Goal: Task Accomplishment & Management: Use online tool/utility

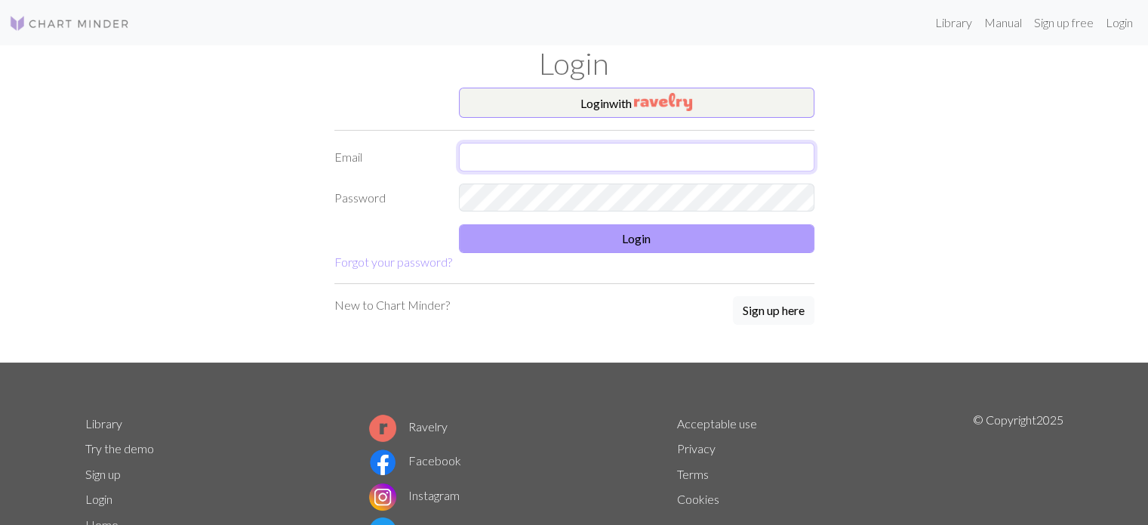
type input "[EMAIL_ADDRESS][DOMAIN_NAME]"
click at [566, 237] on button "Login" at bounding box center [637, 238] width 356 height 29
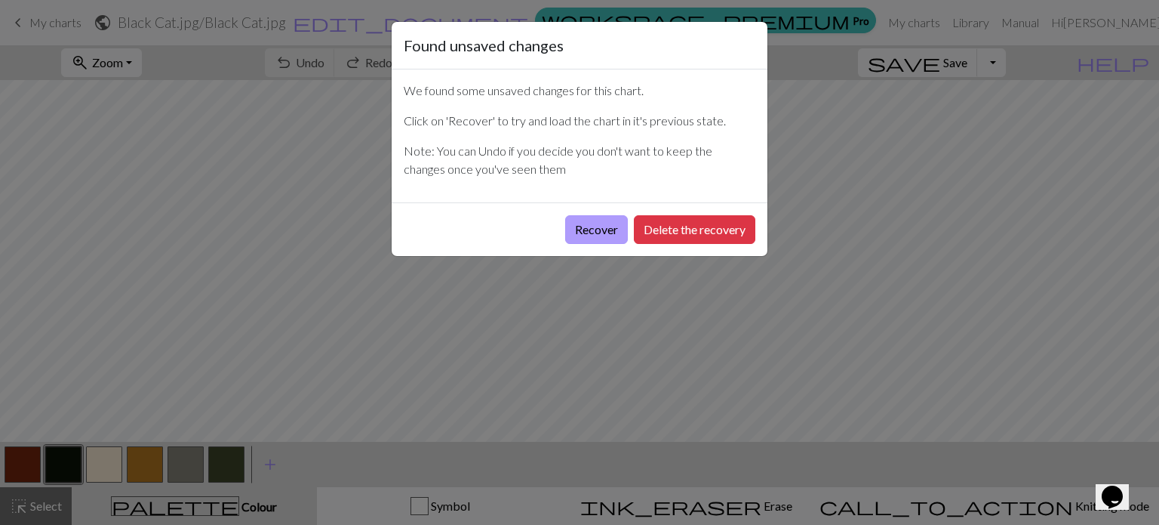
click at [605, 221] on button "Recover" at bounding box center [596, 229] width 63 height 29
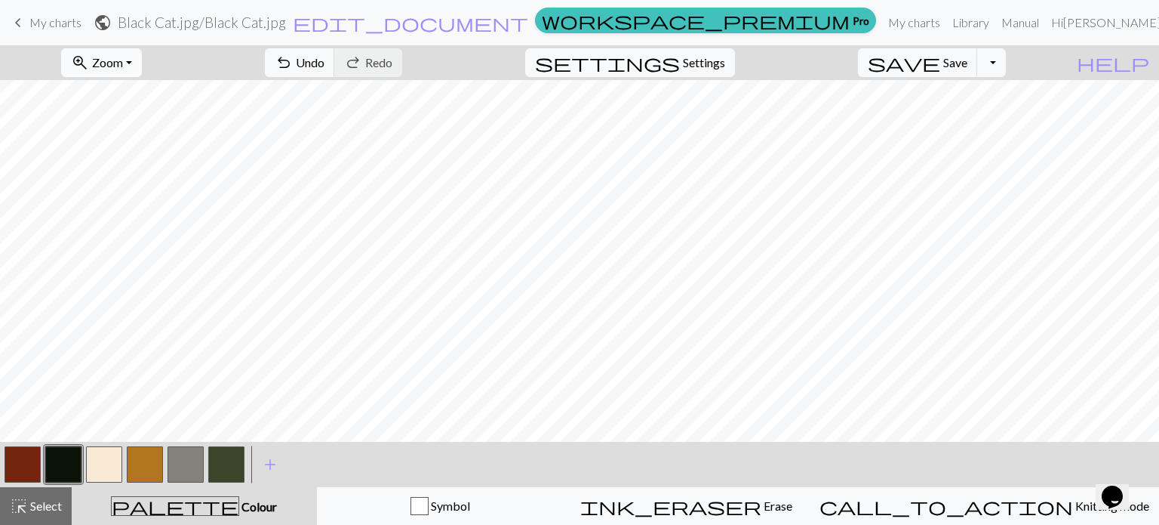
click at [106, 48] on button "zoom_in Zoom Zoom" at bounding box center [101, 62] width 81 height 29
click at [152, 259] on button "200%" at bounding box center [122, 254] width 119 height 24
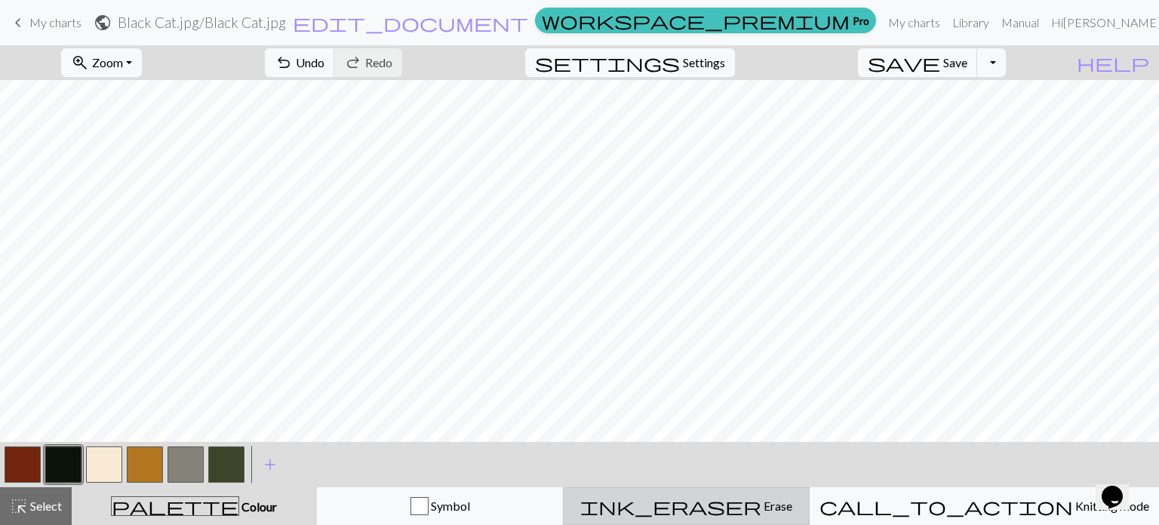
click at [762, 506] on span "Erase" at bounding box center [777, 505] width 31 height 14
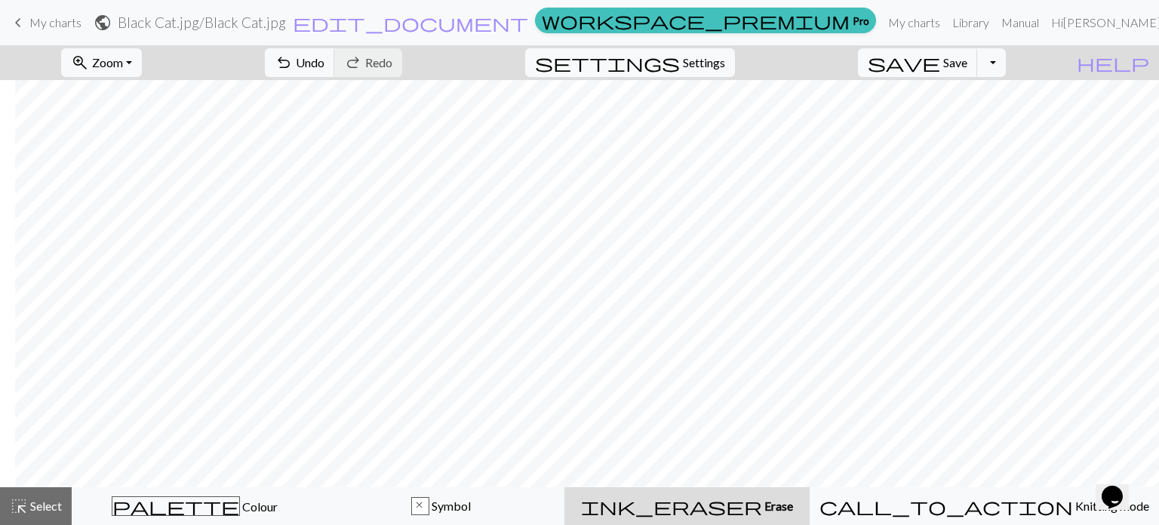
scroll to position [906, 3598]
click at [762, 507] on span "Erase" at bounding box center [777, 505] width 31 height 14
click at [325, 60] on span "Undo" at bounding box center [310, 62] width 29 height 14
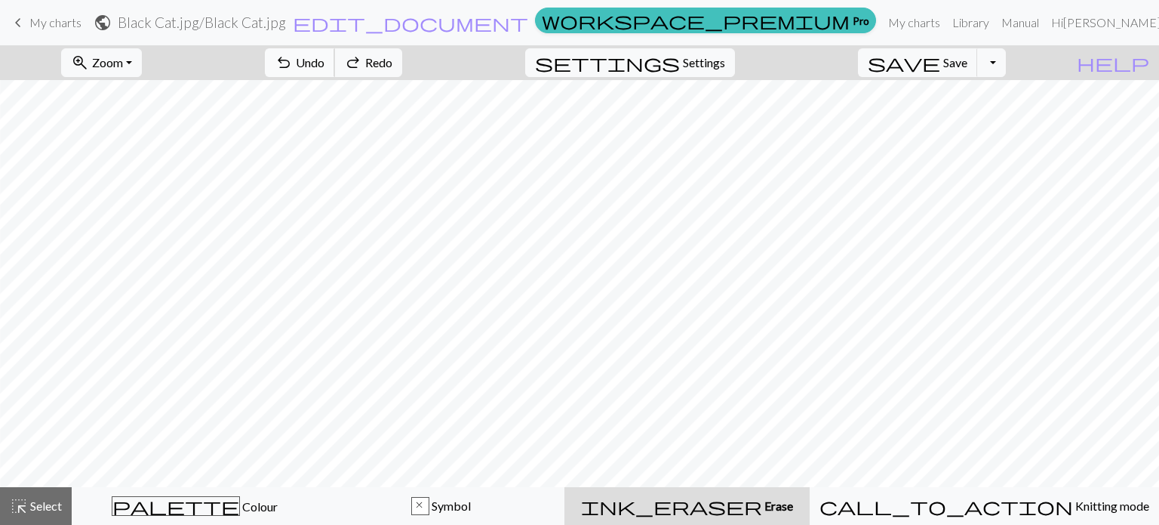
click at [325, 60] on span "Undo" at bounding box center [310, 62] width 29 height 14
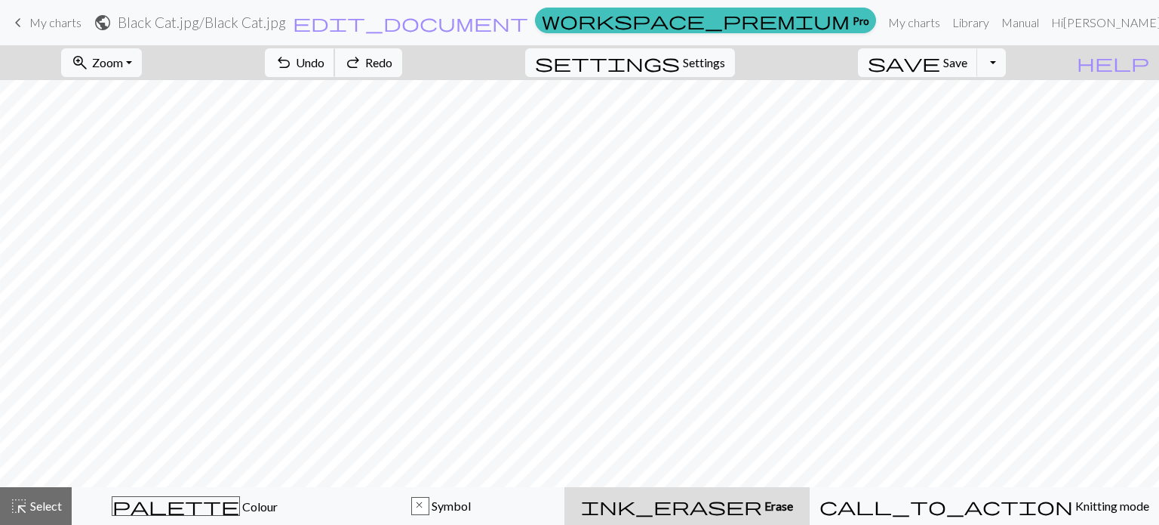
click at [325, 60] on span "Undo" at bounding box center [310, 62] width 29 height 14
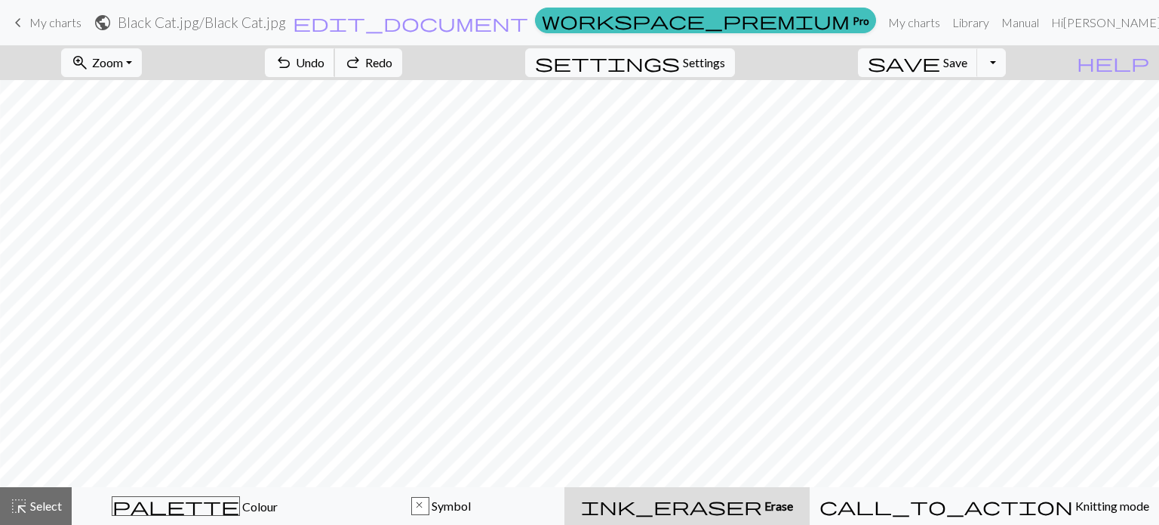
click at [325, 60] on span "Undo" at bounding box center [310, 62] width 29 height 14
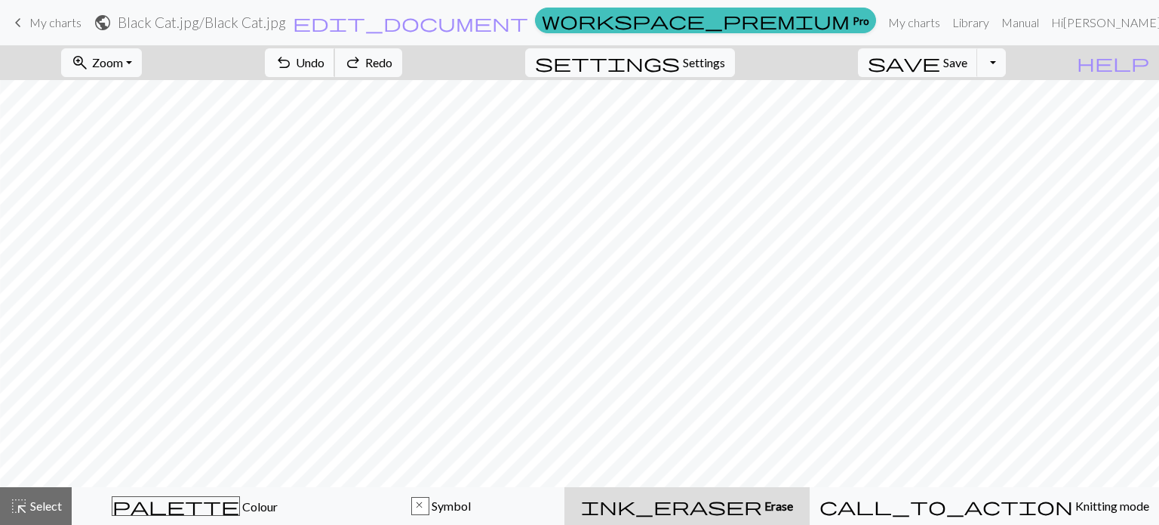
click at [325, 60] on span "Undo" at bounding box center [310, 62] width 29 height 14
click at [400, 60] on div "undo Undo Undo redo Redo Redo" at bounding box center [334, 62] width 160 height 35
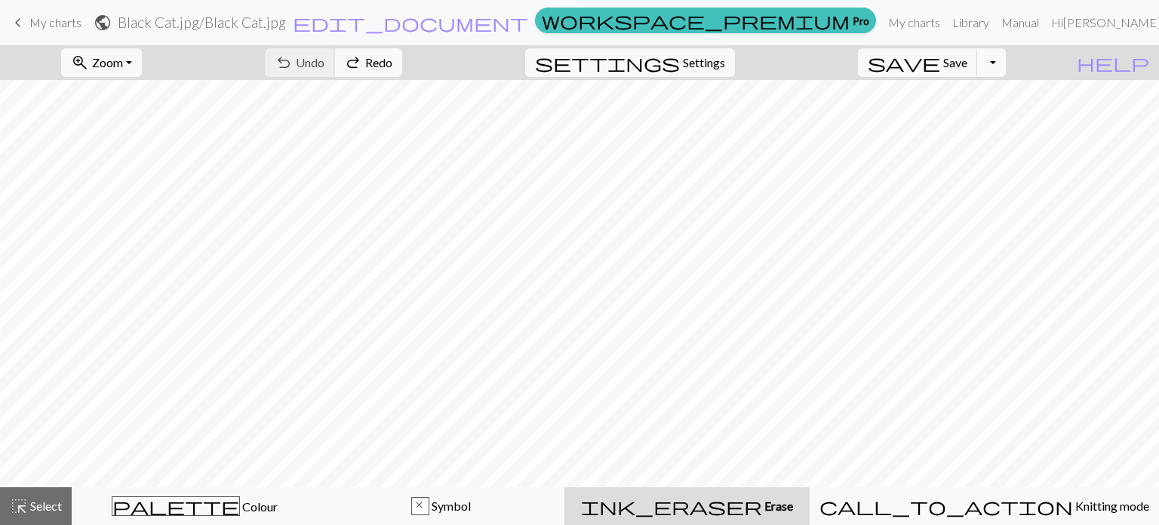
click at [400, 60] on div "undo Undo Undo redo Redo Redo" at bounding box center [334, 62] width 160 height 35
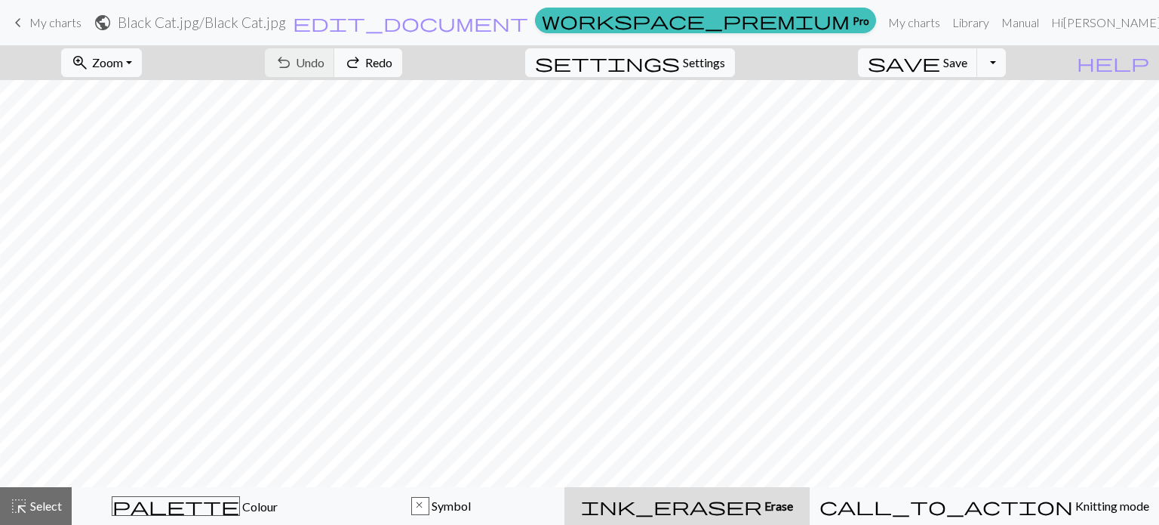
click at [400, 60] on div "undo Undo Undo redo Redo Redo" at bounding box center [334, 62] width 160 height 35
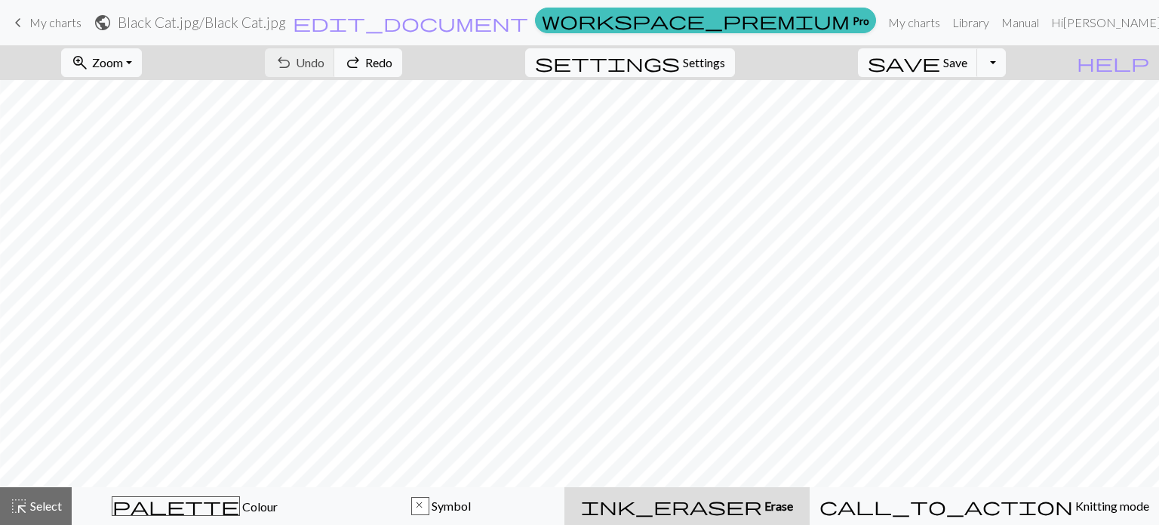
click at [400, 60] on div "undo Undo Undo redo Redo Redo" at bounding box center [334, 62] width 160 height 35
click at [293, 72] on span "undo" at bounding box center [284, 62] width 18 height 21
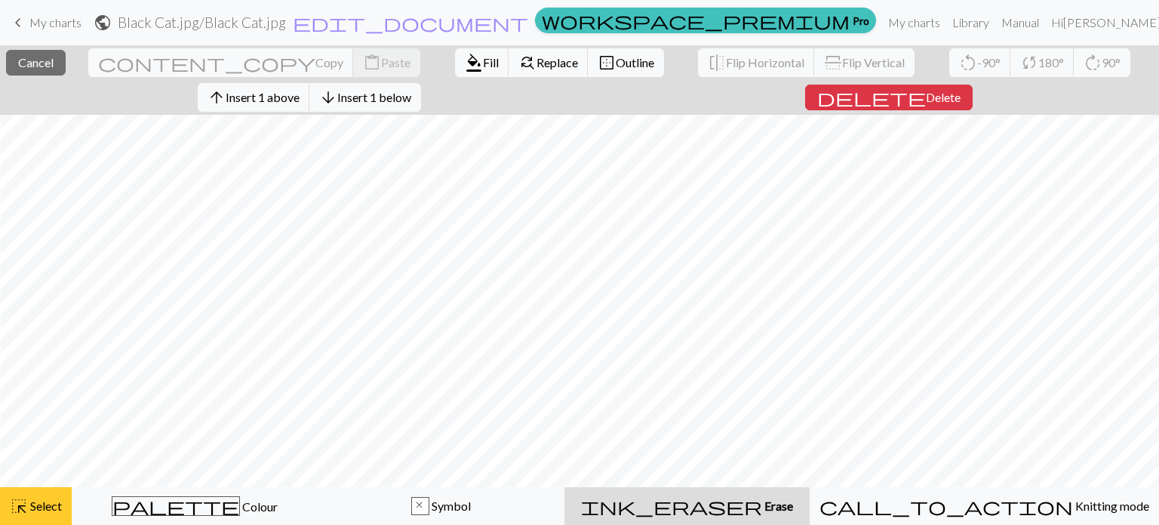
click at [40, 504] on span "Select" at bounding box center [45, 505] width 34 height 14
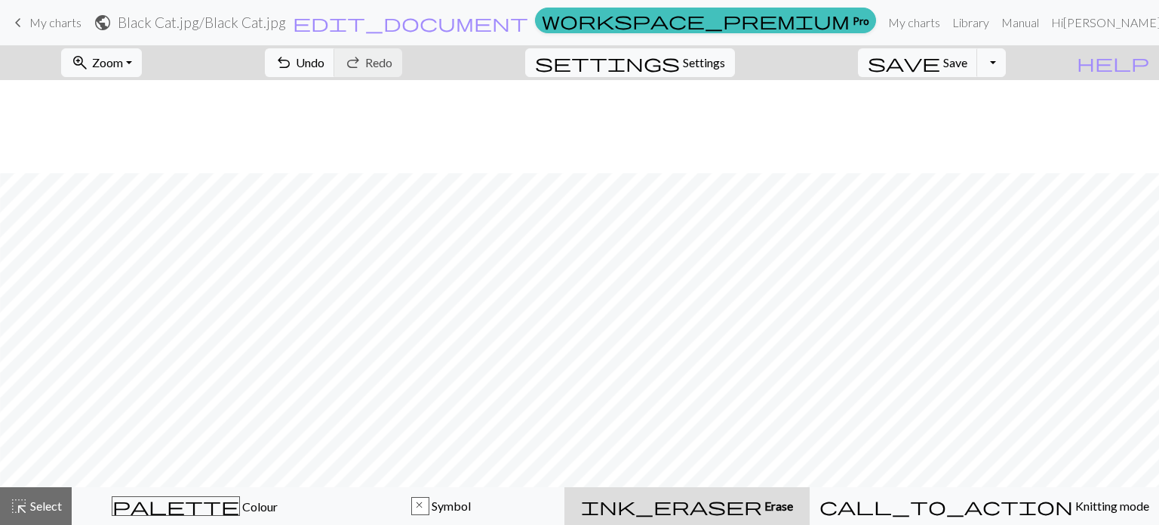
scroll to position [830, 3807]
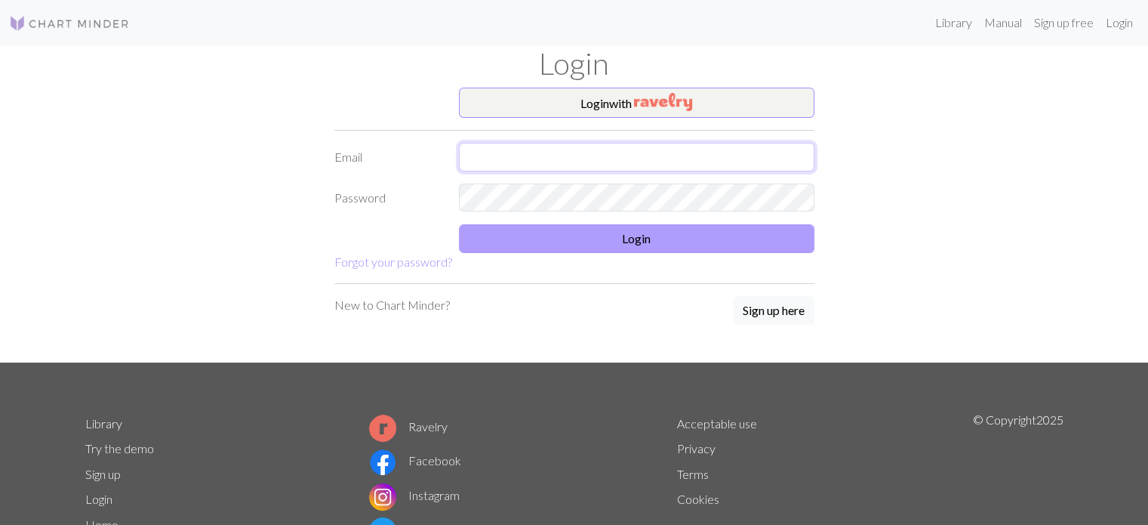
type input "[EMAIL_ADDRESS][DOMAIN_NAME]"
click at [627, 230] on button "Login" at bounding box center [637, 238] width 356 height 29
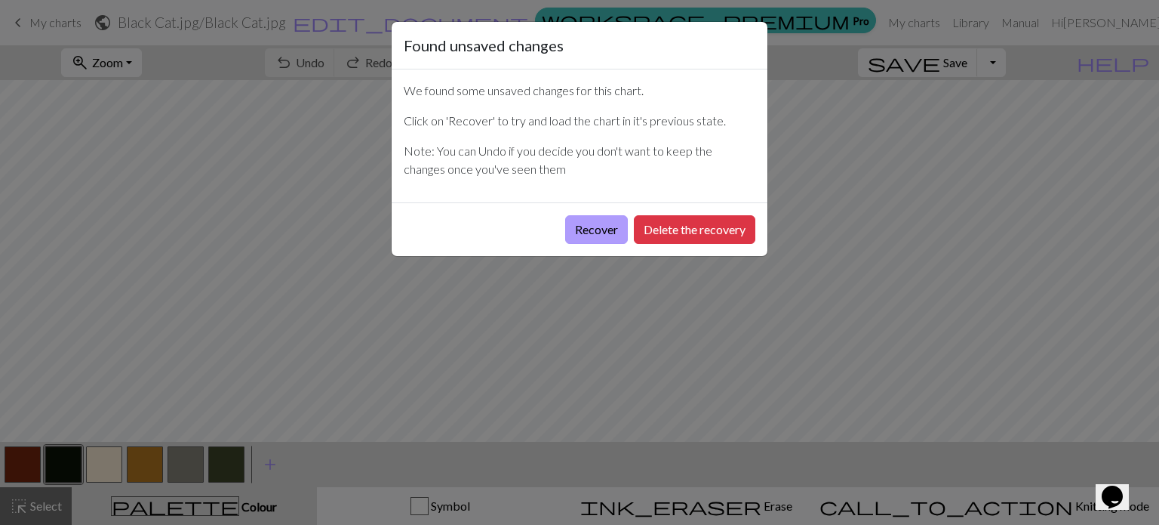
click at [605, 232] on button "Recover" at bounding box center [596, 229] width 63 height 29
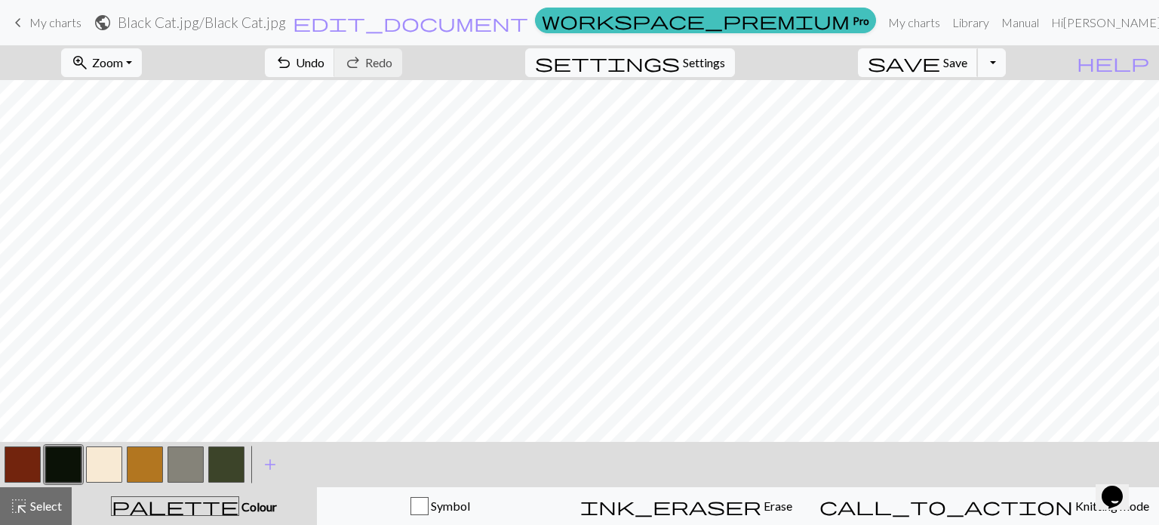
click at [978, 63] on button "save Save Save" at bounding box center [918, 62] width 120 height 29
